Goal: Information Seeking & Learning: Learn about a topic

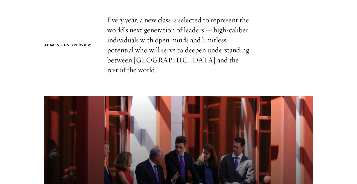
scroll to position [260, 0]
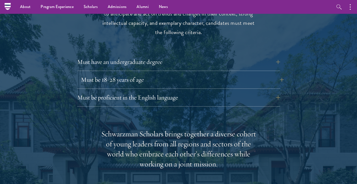
scroll to position [689, 0]
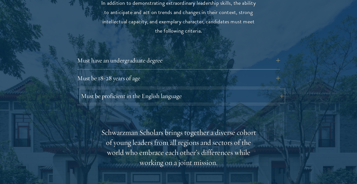
click at [121, 90] on button "Must be proficient in the English language" at bounding box center [182, 96] width 203 height 12
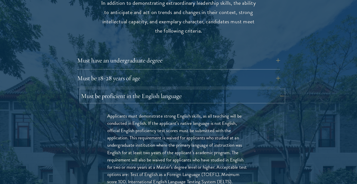
click at [121, 90] on button "Must be proficient in the English language" at bounding box center [182, 96] width 203 height 12
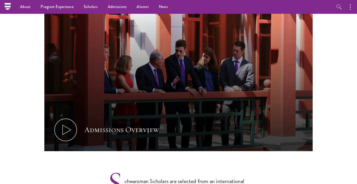
scroll to position [0, 0]
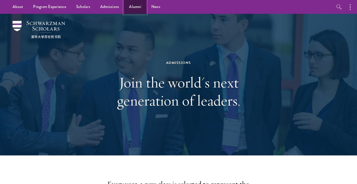
click at [133, 7] on link "Alumni" at bounding box center [135, 7] width 22 height 14
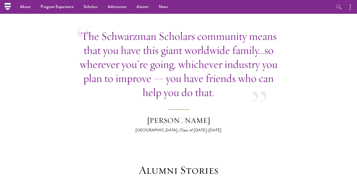
scroll to position [1280, 0]
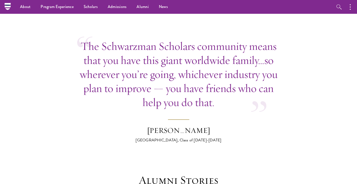
click at [187, 126] on div "[PERSON_NAME]" at bounding box center [179, 131] width 88 height 10
click at [187, 126] on div "Hima Tammineedi" at bounding box center [179, 131] width 88 height 10
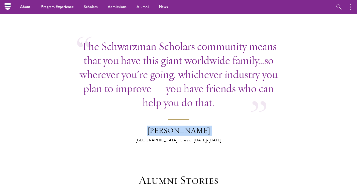
click at [187, 126] on div "Hima Tammineedi" at bounding box center [179, 131] width 88 height 10
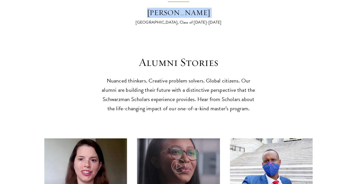
copy footer "Hima Tammineedi"
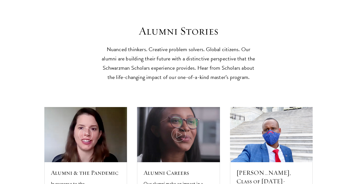
scroll to position [1483, 0]
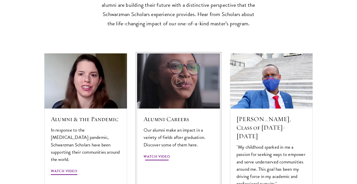
click at [175, 68] on img at bounding box center [179, 81] width 88 height 59
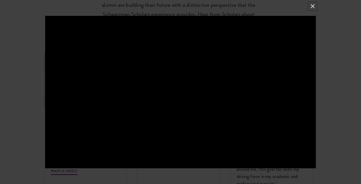
click at [314, 6] on button at bounding box center [312, 6] width 7 height 7
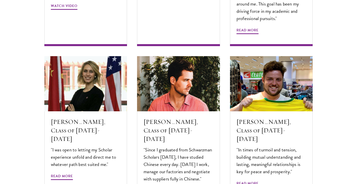
scroll to position [1661, 0]
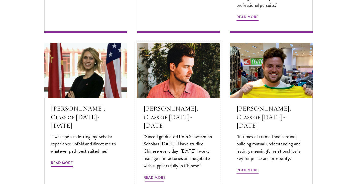
click at [163, 155] on div "Tomas Fuentes Benitez, Class of 2016-2017 "Since I graduated from Schwarzman Sc…" at bounding box center [178, 145] width 83 height 95
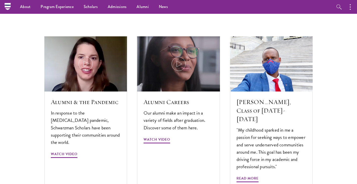
scroll to position [1500, 0]
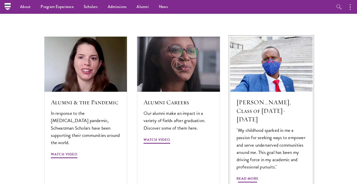
click at [247, 92] on div "Abdourahamane Diallo, Class of 2019-2020 "My childhood sparked in me a passion …" at bounding box center [271, 143] width 83 height 103
